Goal: Find contact information: Find contact information

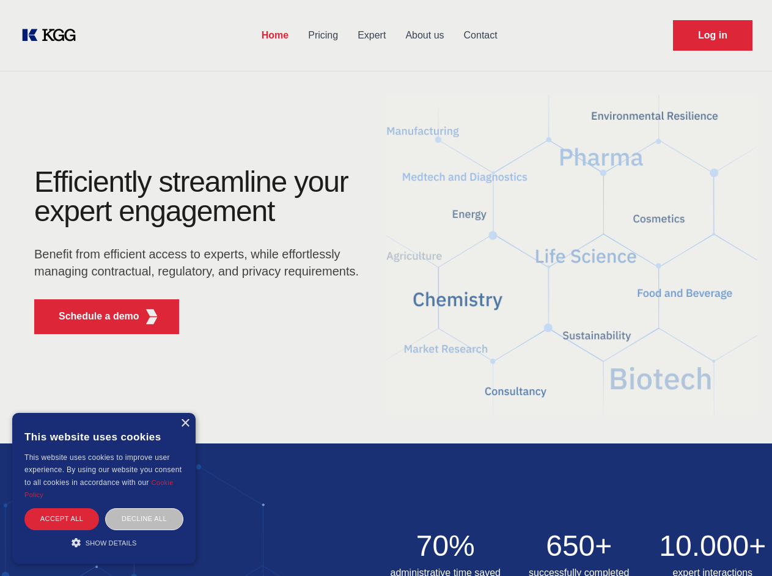
click at [385, 288] on div "Efficiently streamline your expert engagement Benefit from efficient access to …" at bounding box center [200, 255] width 371 height 177
click at [92, 316] on p "Schedule a demo" at bounding box center [99, 316] width 81 height 15
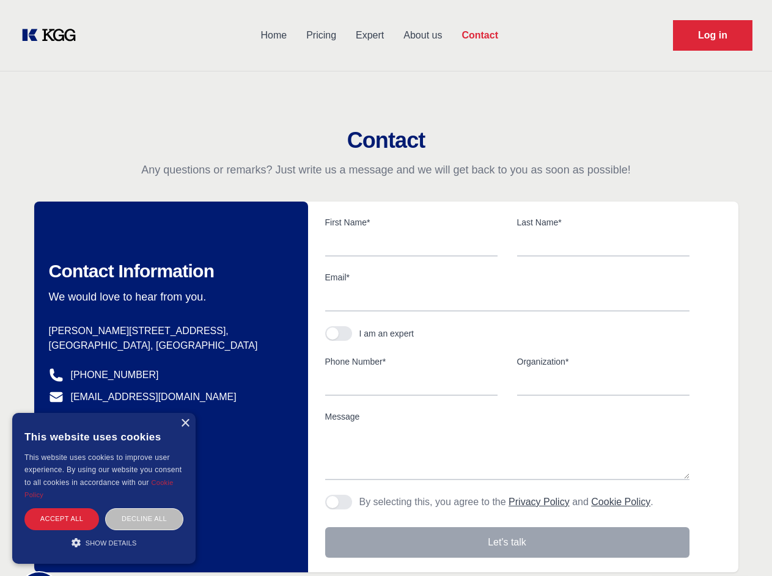
click at [184, 423] on div "× This website uses cookies This website uses cookies to improve user experienc…" at bounding box center [103, 488] width 183 height 151
click at [62, 519] on div "Accept all" at bounding box center [61, 518] width 75 height 21
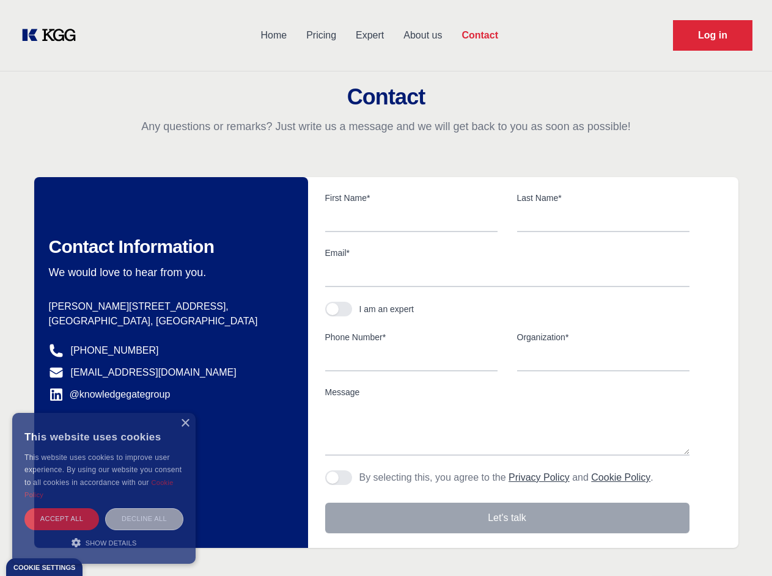
click at [144, 519] on div "Decline all" at bounding box center [144, 518] width 78 height 21
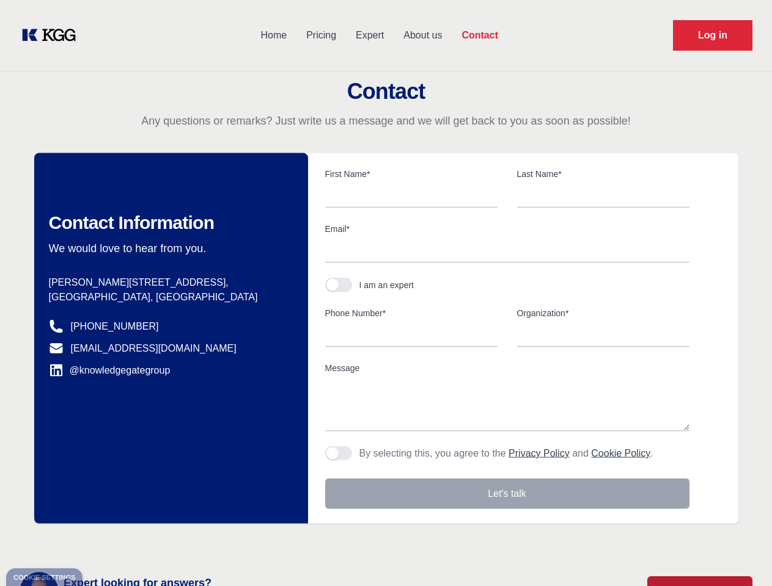
click at [104, 542] on main "Contact Any questions or remarks? Just write us a message and we will get back …" at bounding box center [386, 318] width 772 height 636
